Goal: Information Seeking & Learning: Find specific fact

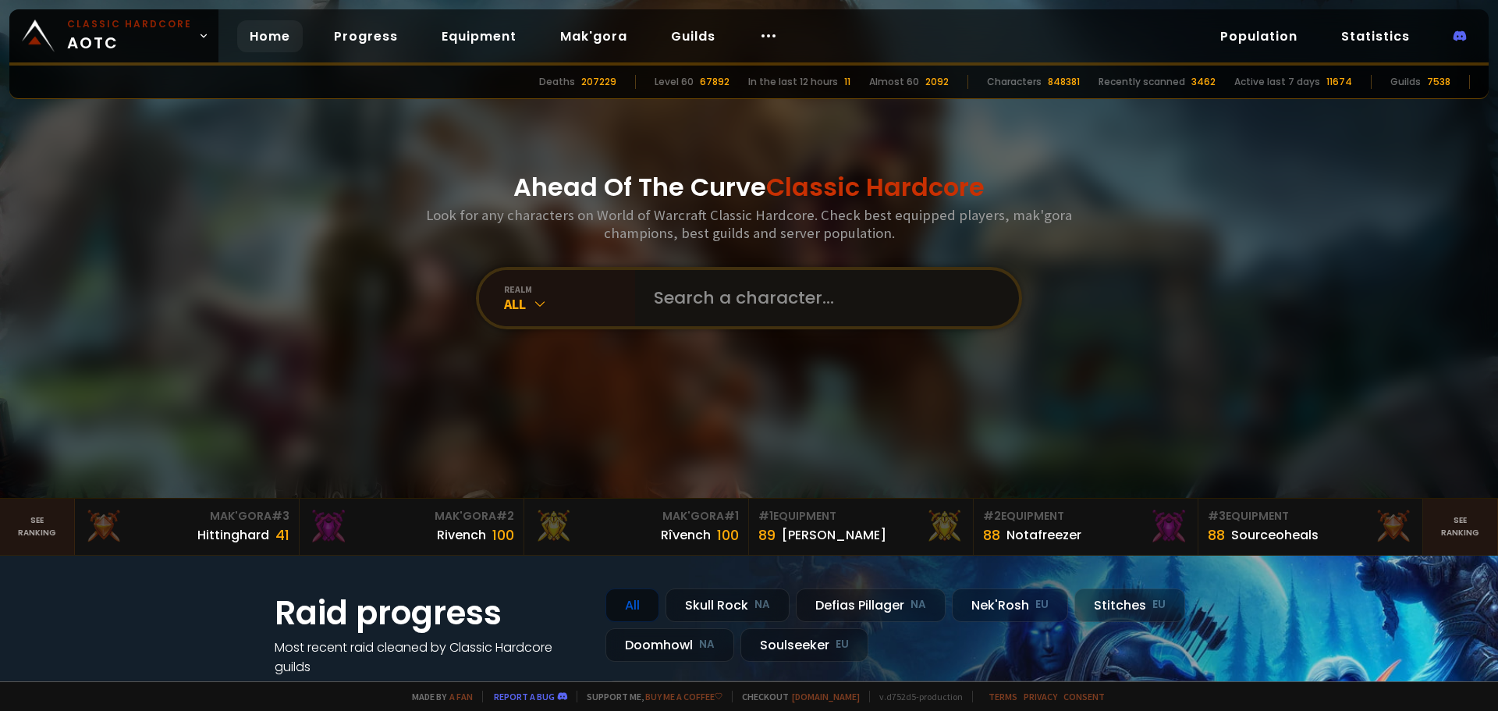
click at [694, 312] on input "text" at bounding box center [822, 298] width 356 height 56
click at [554, 313] on div "realm All" at bounding box center [557, 298] width 156 height 56
click at [552, 305] on div "All" at bounding box center [569, 304] width 131 height 18
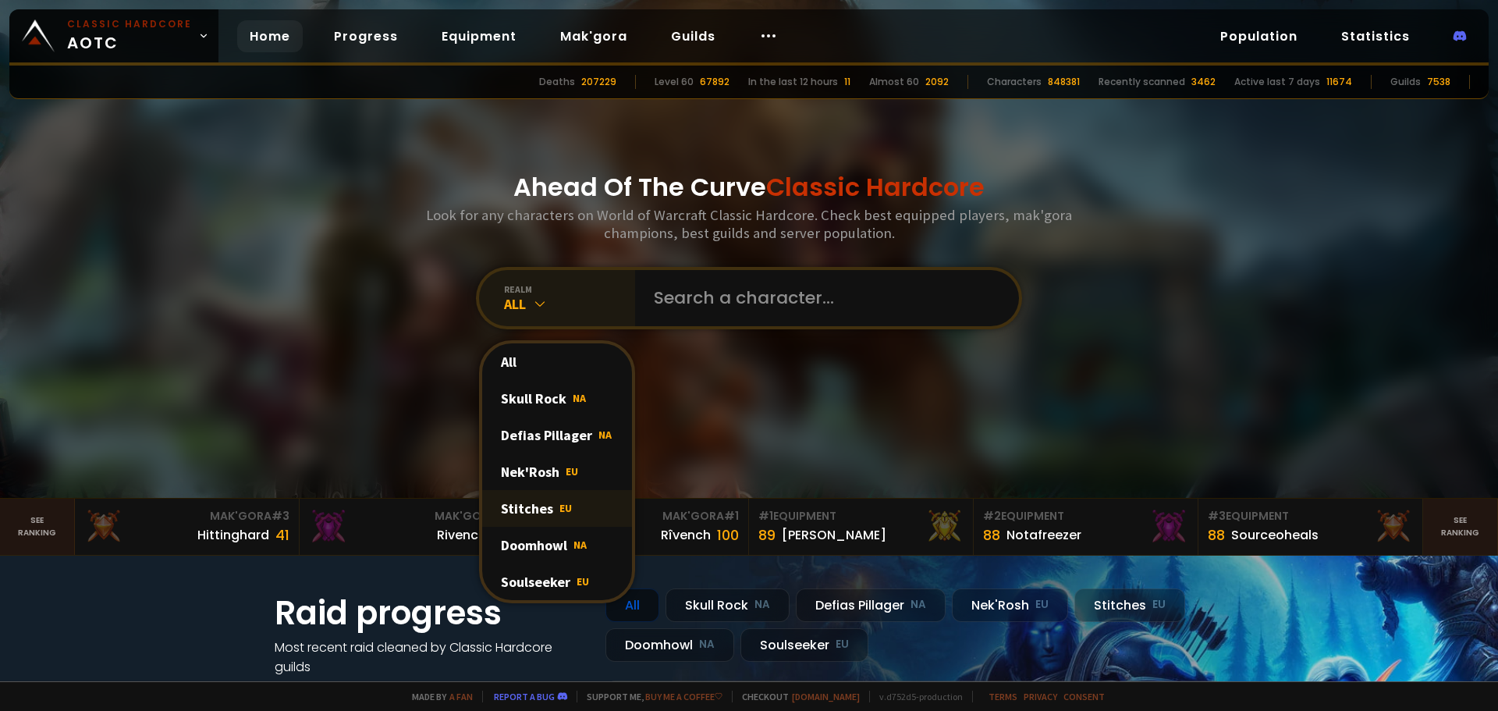
click at [527, 513] on div "Stitches EU" at bounding box center [557, 508] width 150 height 37
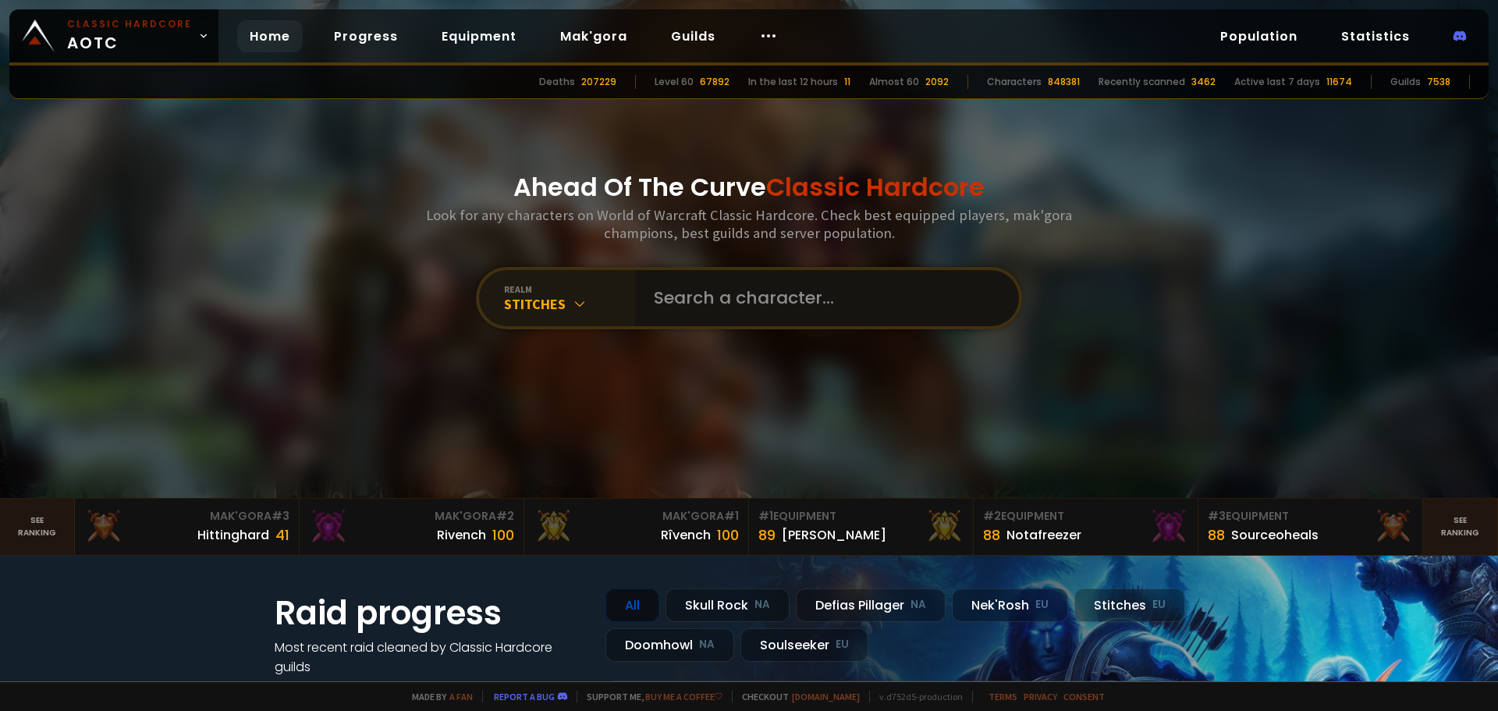
click at [810, 311] on input "text" at bounding box center [822, 298] width 356 height 56
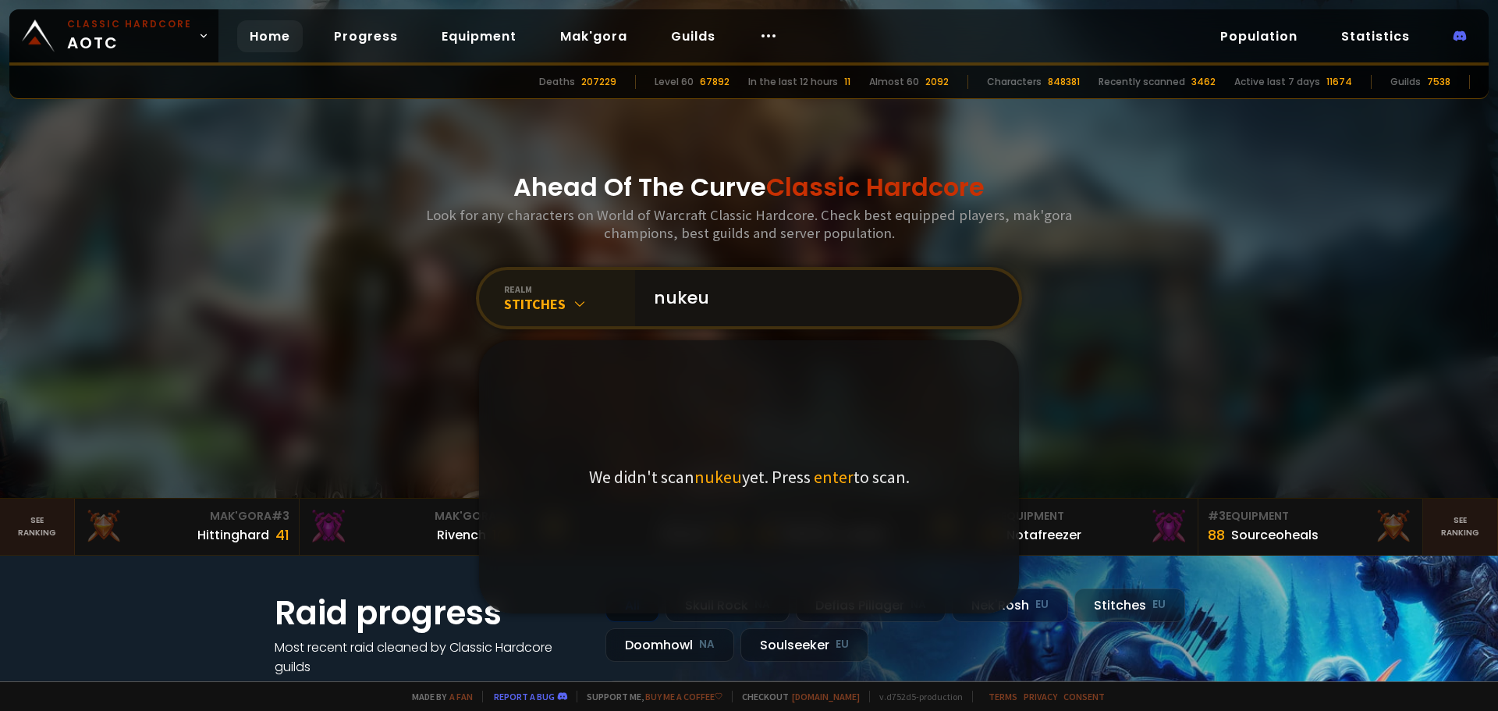
drag, startPoint x: 716, startPoint y: 301, endPoint x: 635, endPoint y: 297, distance: 81.2
click at [635, 297] on div "nukeu" at bounding box center [827, 298] width 384 height 56
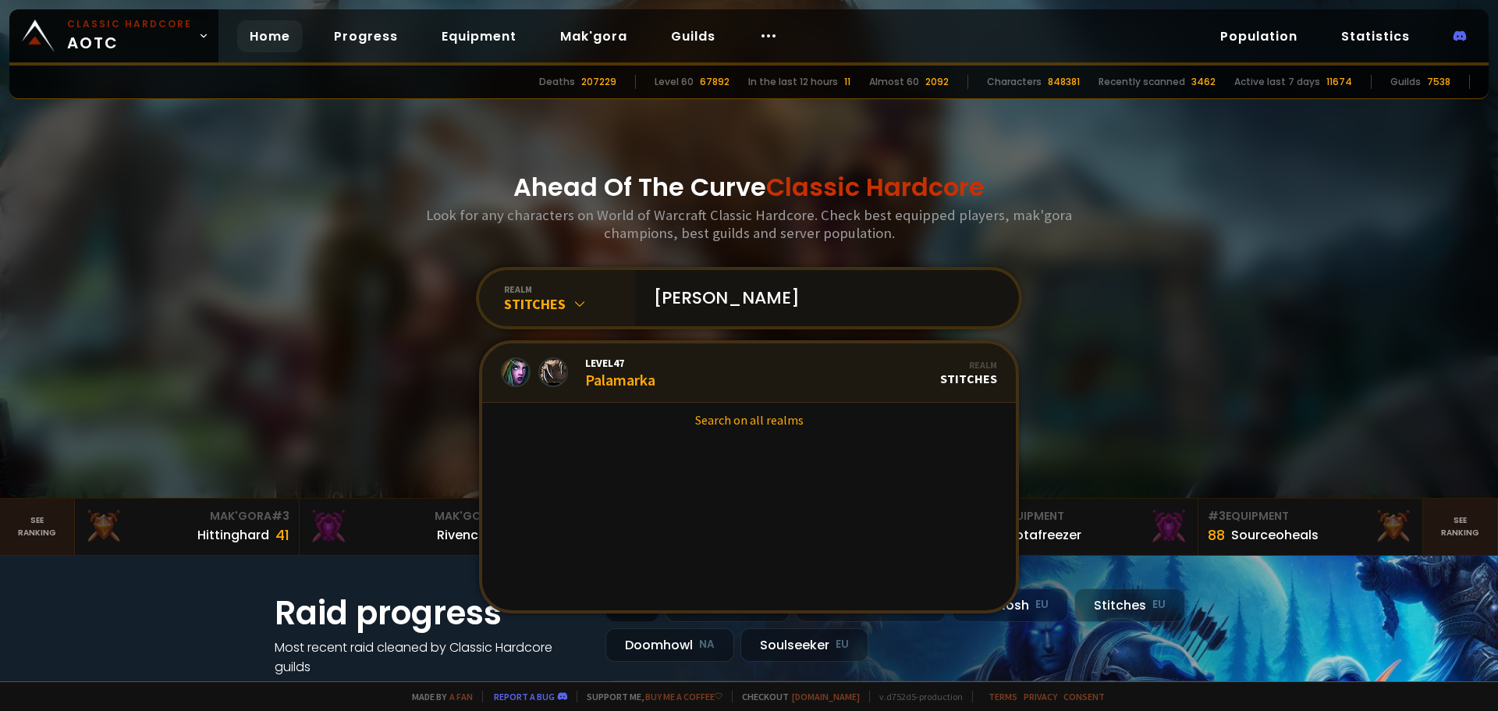
type input "[PERSON_NAME]"
click at [683, 358] on link "Level 47 Palamarka Realm Stitches" at bounding box center [749, 372] width 534 height 59
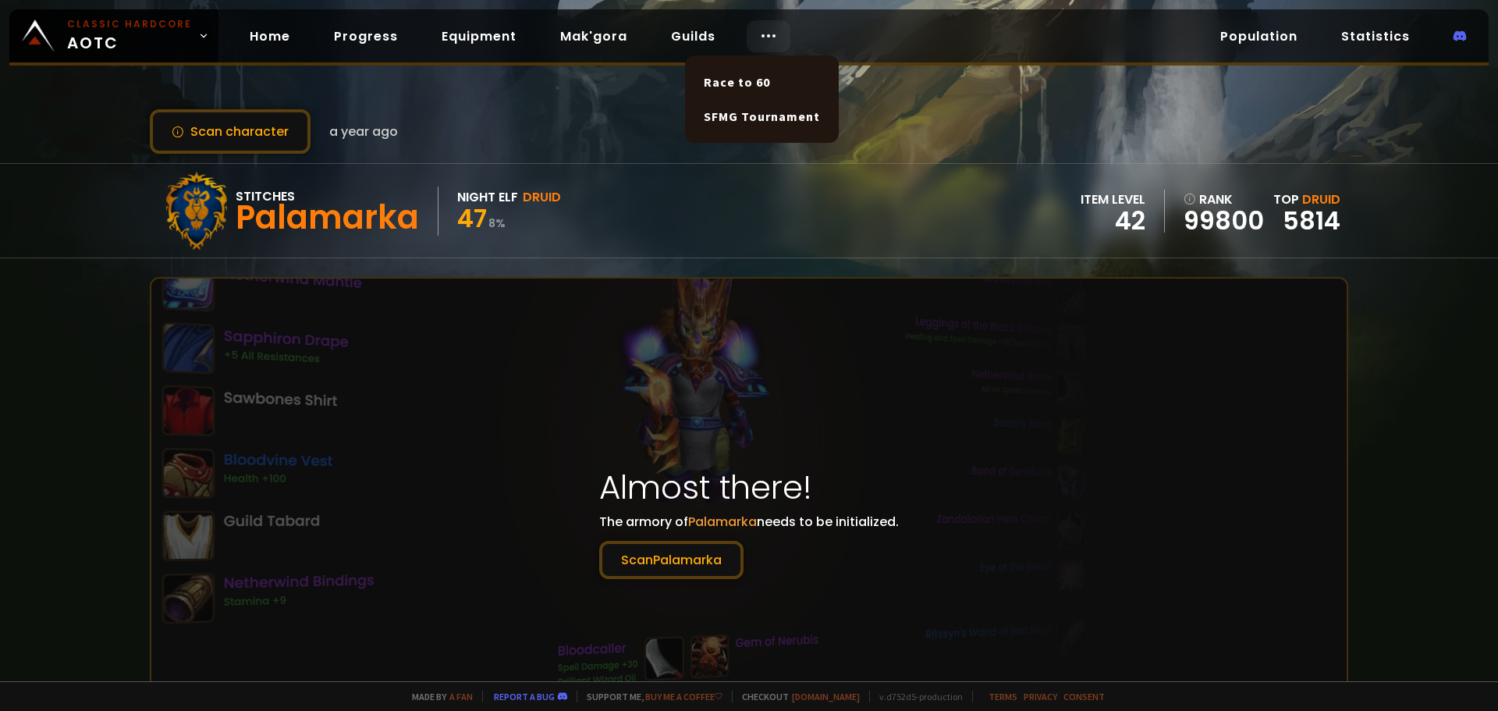
click at [761, 41] on icon at bounding box center [768, 36] width 19 height 19
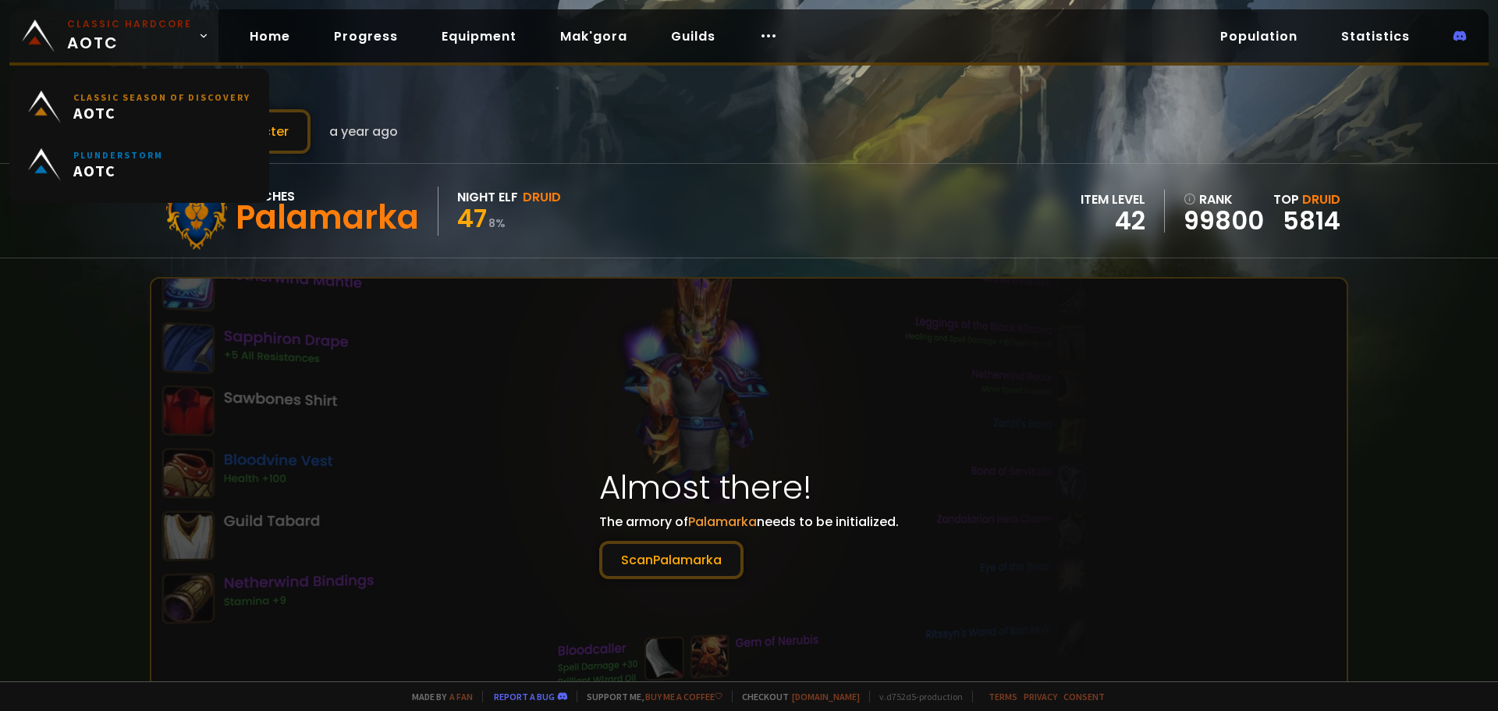
click at [198, 41] on icon at bounding box center [203, 35] width 11 height 11
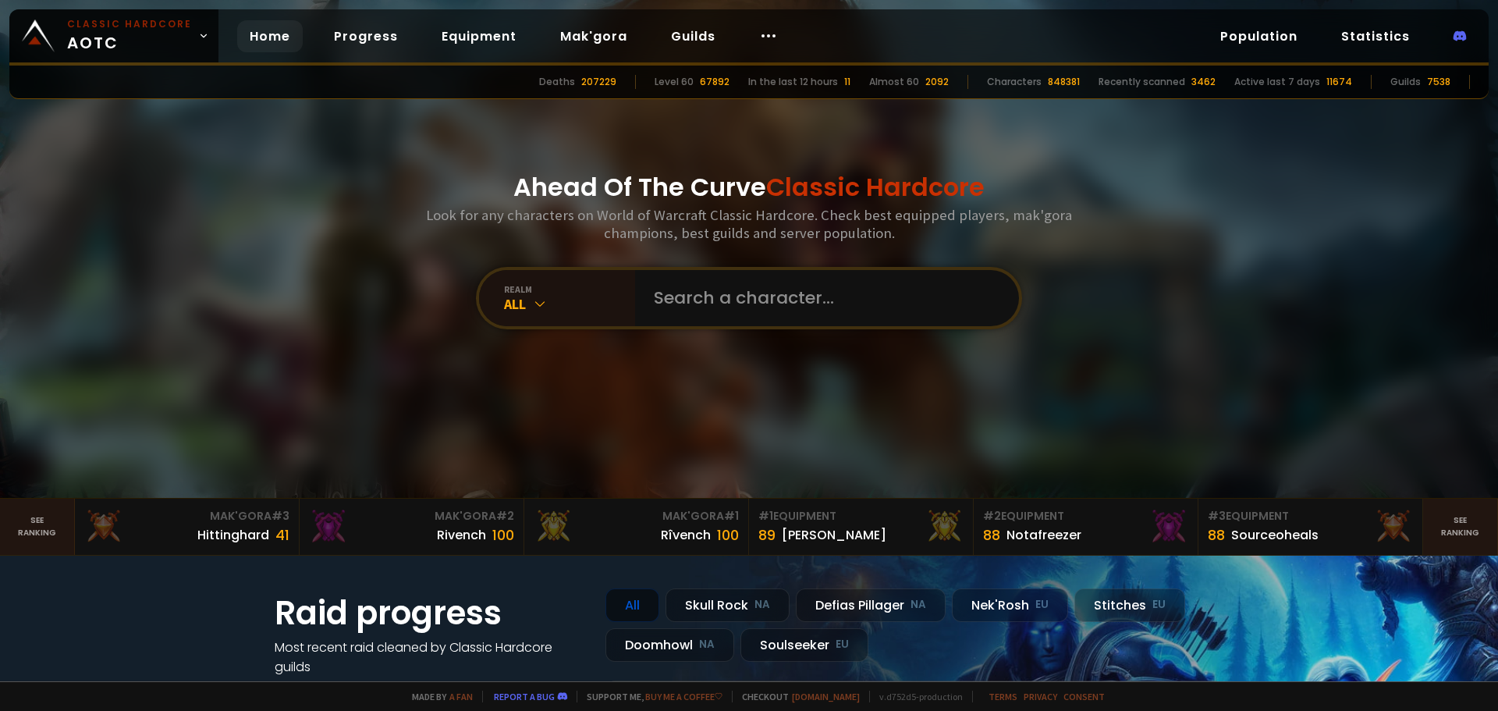
click at [1229, 193] on div at bounding box center [749, 249] width 1498 height 498
click at [759, 41] on icon at bounding box center [768, 36] width 19 height 19
click at [759, 39] on icon at bounding box center [768, 36] width 19 height 19
